Goal: Information Seeking & Learning: Learn about a topic

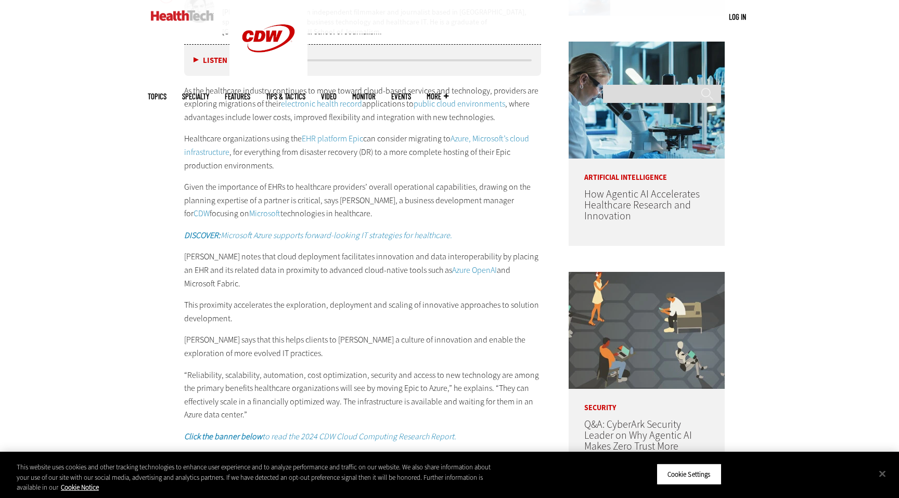
scroll to position [607, 0]
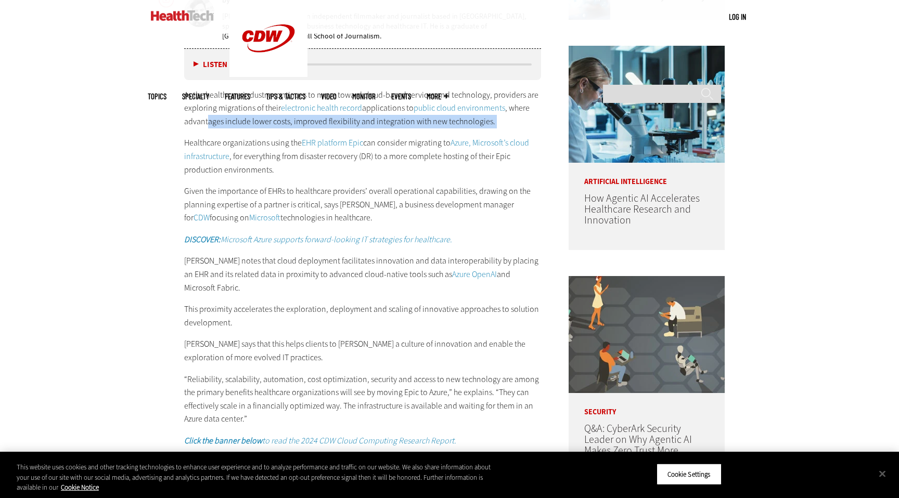
drag, startPoint x: 206, startPoint y: 122, endPoint x: 435, endPoint y: 134, distance: 228.6
click at [435, 134] on div "As the healthcare industry continues to move toward cloud-based services and te…" at bounding box center [362, 267] width 357 height 359
drag, startPoint x: 191, startPoint y: 191, endPoint x: 420, endPoint y: 219, distance: 231.1
click at [420, 219] on p "Given the importance of EHRs to healthcare providers’ overall operational capab…" at bounding box center [362, 205] width 357 height 40
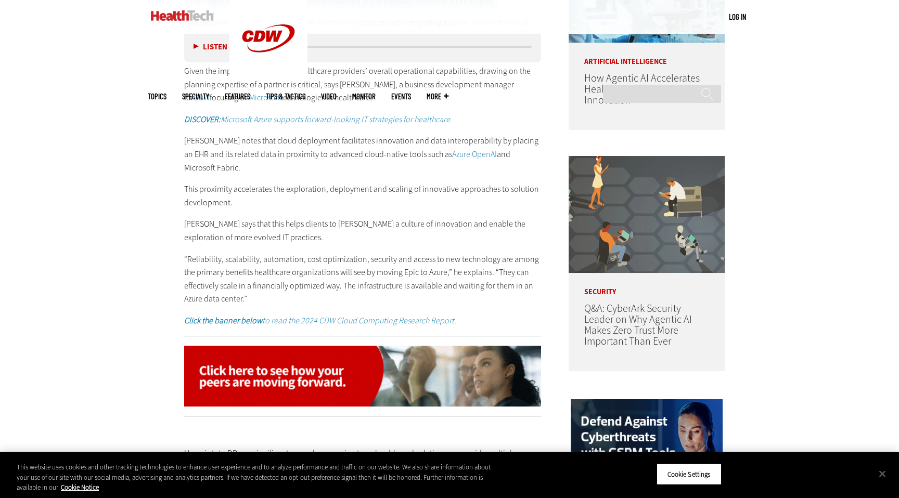
scroll to position [723, 0]
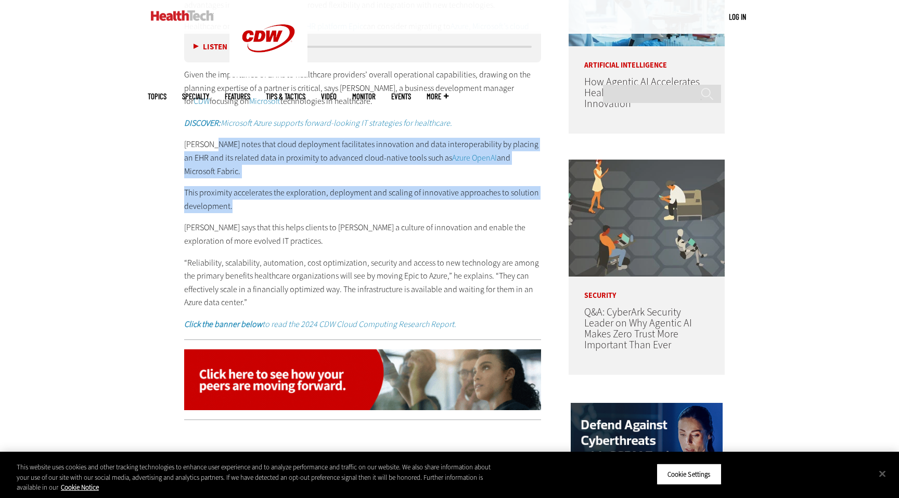
drag, startPoint x: 212, startPoint y: 144, endPoint x: 390, endPoint y: 191, distance: 184.7
click at [390, 191] on div "As the healthcare industry continues to move toward cloud-based services and te…" at bounding box center [362, 151] width 357 height 359
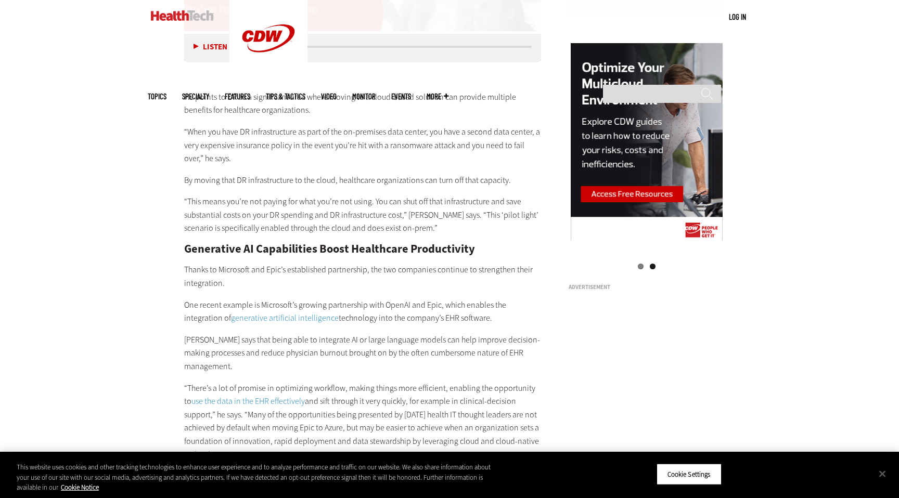
scroll to position [1080, 0]
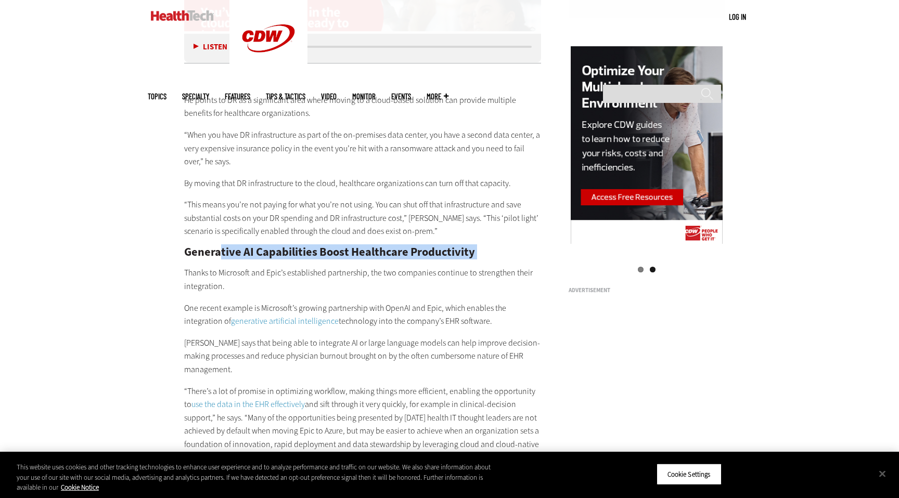
drag, startPoint x: 219, startPoint y: 236, endPoint x: 460, endPoint y: 249, distance: 241.1
click at [460, 249] on div "He points to DR as a significant area where moving to a cloud-based solution ca…" at bounding box center [362, 379] width 357 height 614
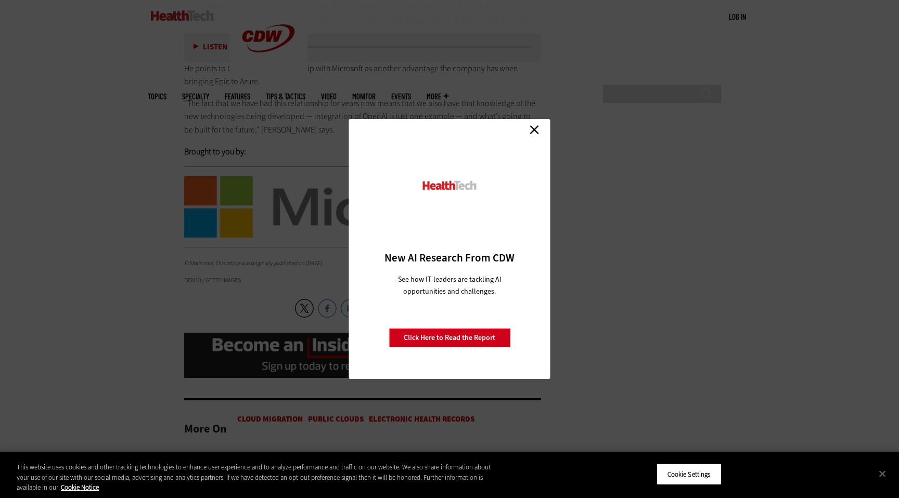
scroll to position [2167, 0]
click at [531, 131] on link "Close" at bounding box center [534, 130] width 16 height 16
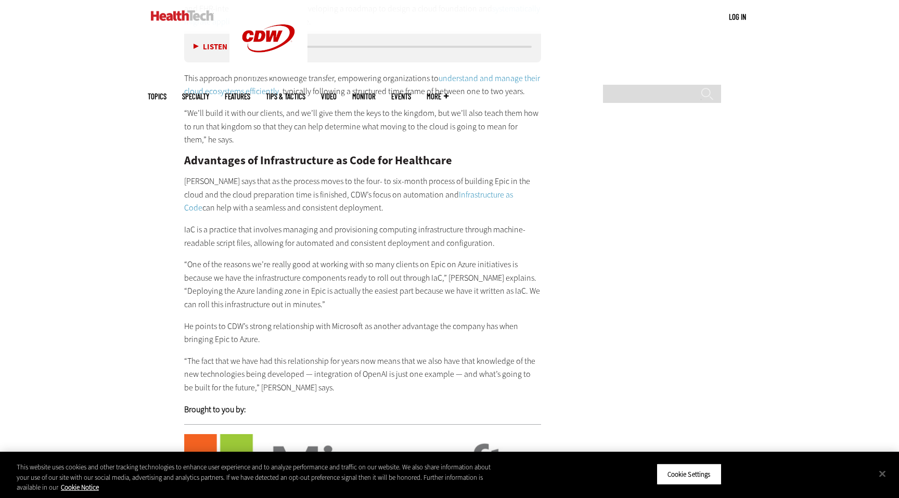
scroll to position [1907, 0]
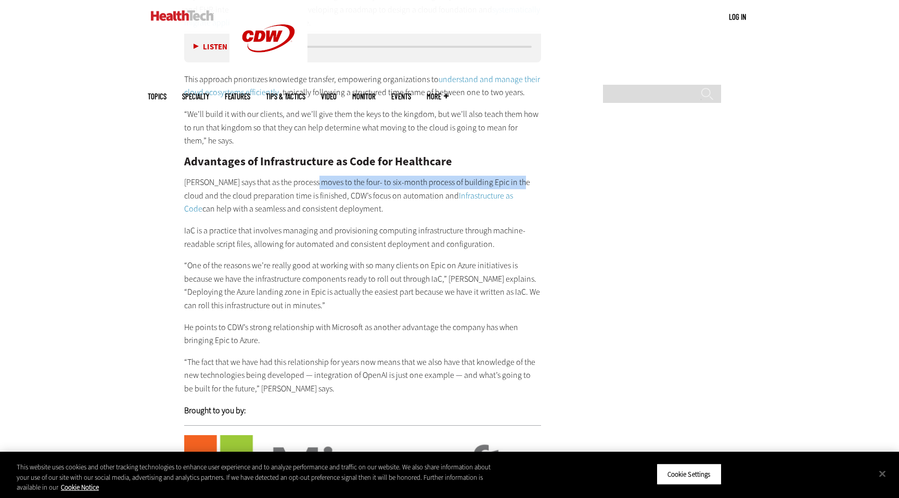
drag, startPoint x: 313, startPoint y: 168, endPoint x: 516, endPoint y: 170, distance: 203.3
click at [516, 176] on p "[PERSON_NAME] says that as the process moves to the four- to six-month process …" at bounding box center [362, 196] width 357 height 40
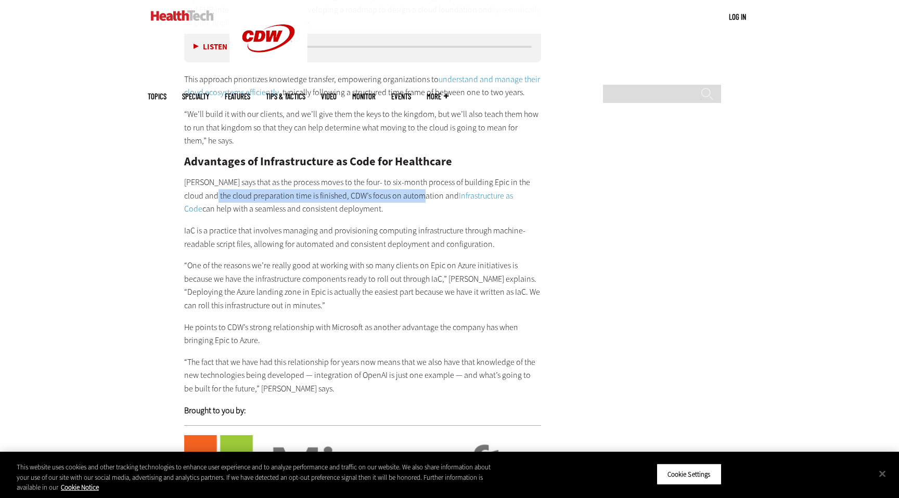
drag, startPoint x: 206, startPoint y: 184, endPoint x: 414, endPoint y: 184, distance: 207.5
click at [414, 183] on p "[PERSON_NAME] says that as the process moves to the four- to six-month process …" at bounding box center [362, 196] width 357 height 40
drag, startPoint x: 211, startPoint y: 194, endPoint x: 362, endPoint y: 202, distance: 151.5
click at [362, 202] on div "As part of this process, CDW conducts thorough discovery to assess existing on-…" at bounding box center [362, 203] width 357 height 427
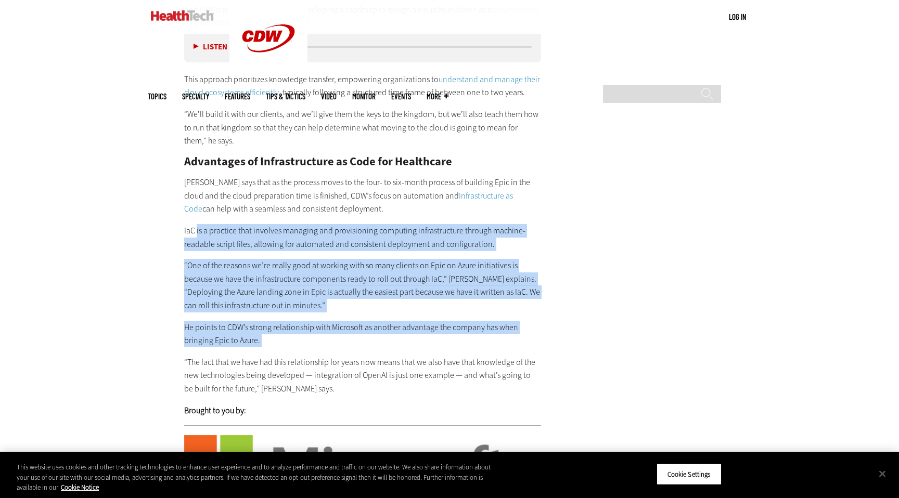
drag, startPoint x: 197, startPoint y: 218, endPoint x: 576, endPoint y: 337, distance: 396.7
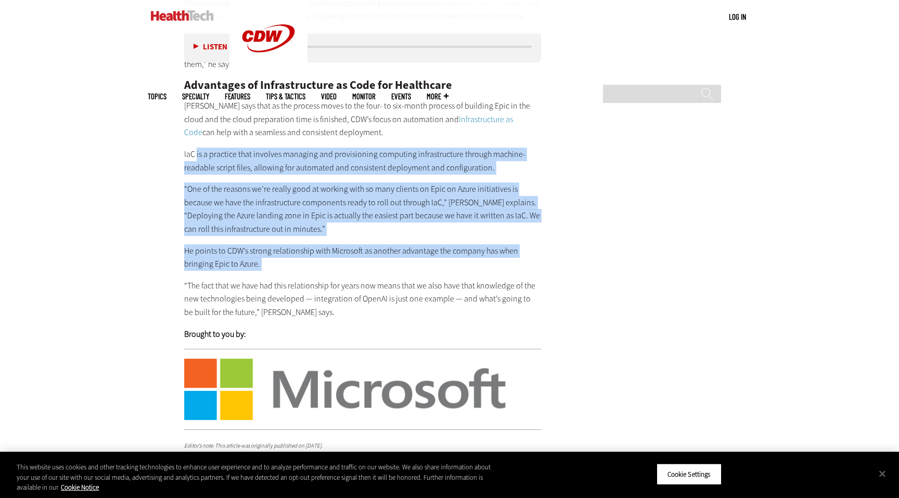
scroll to position [2000, 0]
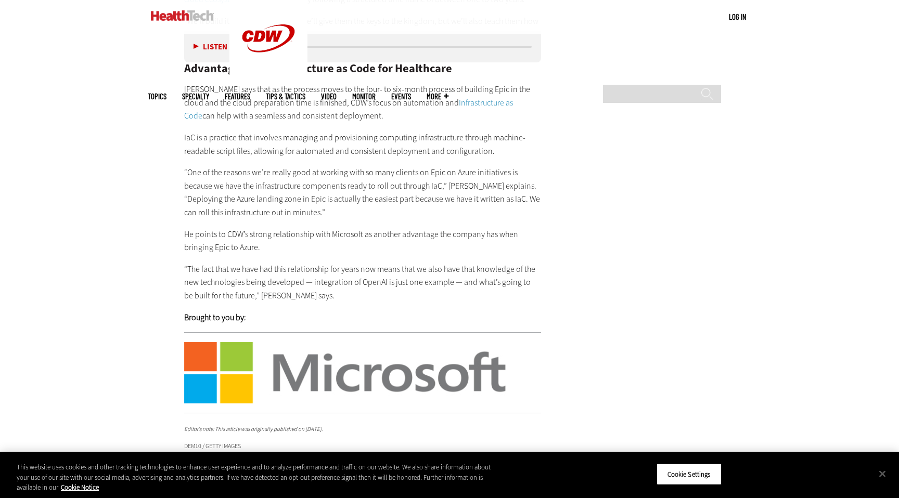
click at [358, 197] on p "“One of the reasons we’re really good at working with so many clients on Epic o…" at bounding box center [362, 192] width 357 height 53
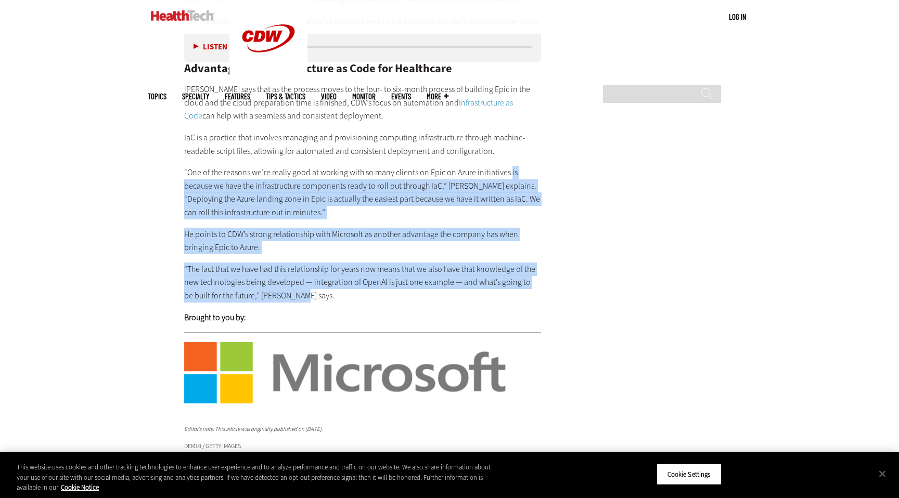
drag, startPoint x: 508, startPoint y: 158, endPoint x: 515, endPoint y: 290, distance: 132.3
click at [515, 290] on div "As part of this process, CDW conducts thorough discovery to assess existing on-…" at bounding box center [362, 110] width 357 height 427
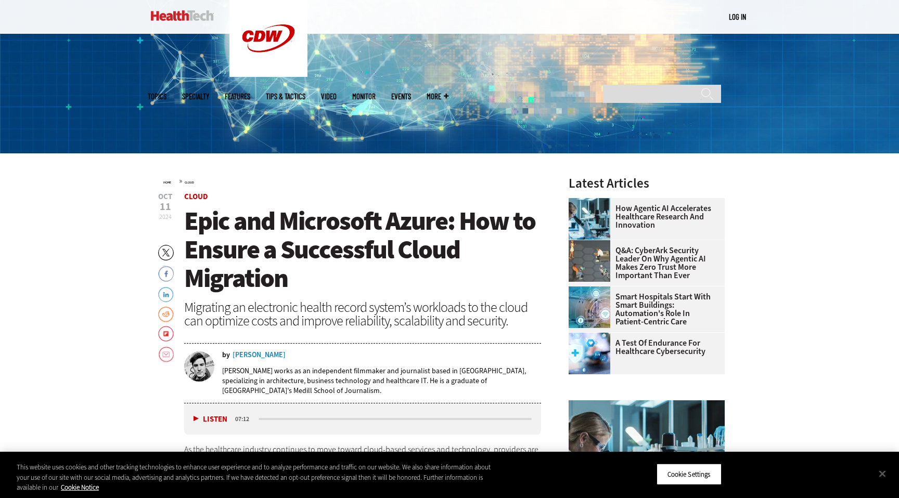
scroll to position [115, 0]
